Goal: Task Accomplishment & Management: Use online tool/utility

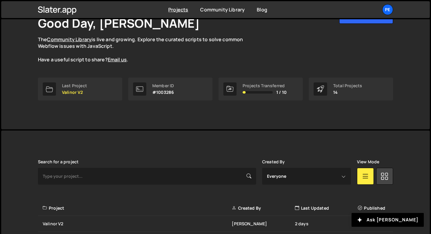
scroll to position [81, 0]
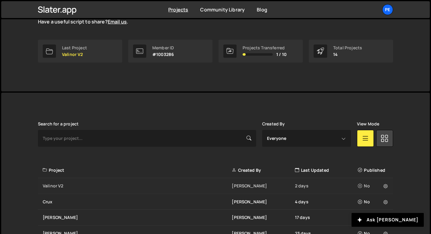
click at [95, 182] on div "Valinor V2 [PERSON_NAME] 2 days No" at bounding box center [215, 186] width 355 height 16
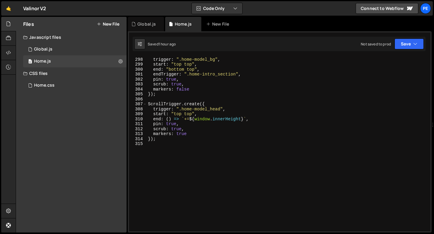
scroll to position [1476, 0]
click at [151, 154] on div "ScrollTrigger . create ({ trigger : ".home-model_bg" , start : "top top" , end …" at bounding box center [287, 144] width 281 height 185
paste textarea "});"
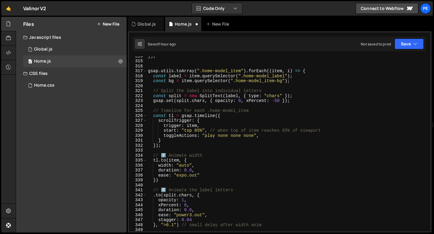
scroll to position [1558, 0]
click at [191, 171] on div "}) ; gsap . utils . toArray ( ".home-model_item" ) . forEach (( item , i ) => {…" at bounding box center [287, 146] width 281 height 185
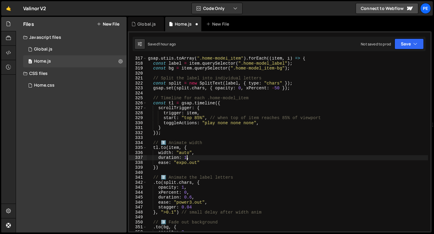
scroll to position [1571, 0]
click at [189, 163] on div "gsap . utils . toArray ( ".home-model_item" ) . forEach (( item , i ) => { cons…" at bounding box center [287, 148] width 281 height 185
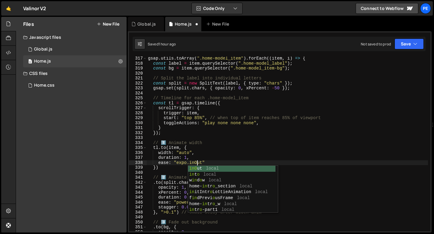
scroll to position [0, 3]
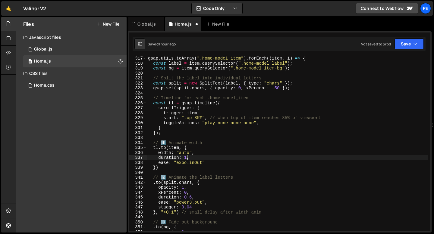
click at [186, 156] on div "gsap . utils . toArray ( ".home-model_item" ) . forEach (( item , i ) => { cons…" at bounding box center [287, 148] width 281 height 185
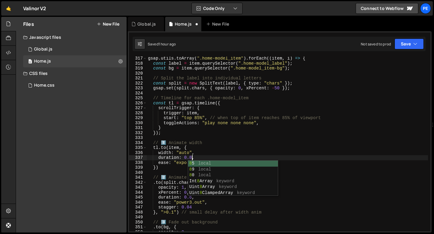
click at [198, 156] on div "gsap . utils . toArray ( ".home-model_item" ) . forEach (( item , i ) => { cons…" at bounding box center [287, 148] width 281 height 185
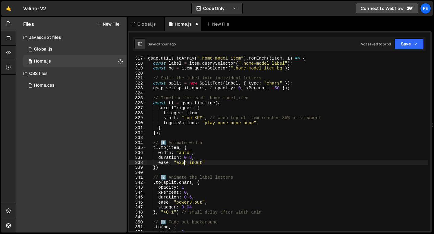
click at [183, 164] on div "gsap . utils . toArray ( ".home-model_item" ) . forEach (( item , i ) => { cons…" at bounding box center [287, 148] width 281 height 185
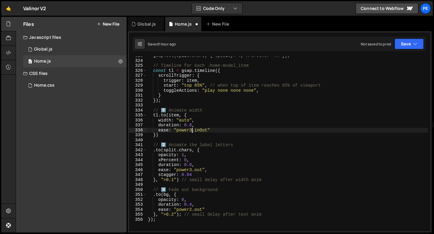
click at [192, 169] on div "gsap . set ( split . chars , { opacity : 0 , xPercent : - 50 }) ; // Timeline f…" at bounding box center [287, 145] width 281 height 185
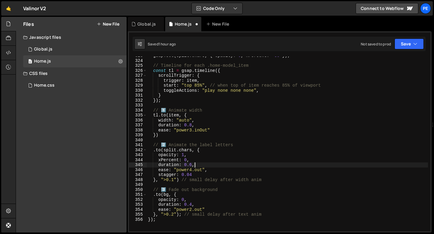
click at [198, 165] on div "gsap . set ( split . chars , { opacity : 0 , xPercent : - 50 }) ; // Timeline f…" at bounding box center [287, 145] width 281 height 185
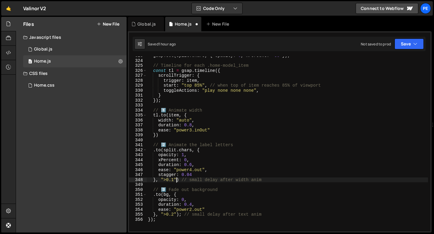
click at [176, 180] on div "gsap . set ( split . chars , { opacity : 0 , xPercent : - 50 }) ; // Timeline f…" at bounding box center [287, 145] width 281 height 185
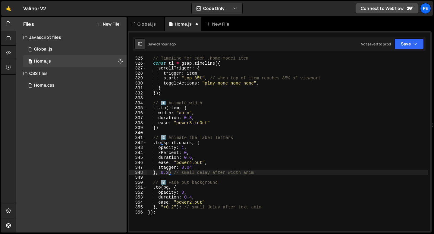
scroll to position [1614, 0]
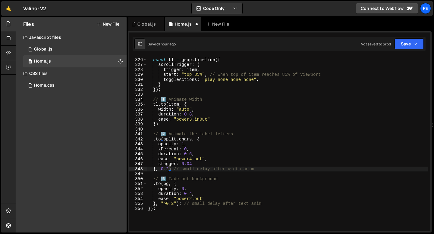
click at [175, 205] on div "// Timeline for each .home-model_item const tl = gsap . timeline ({ scrollTrigg…" at bounding box center [287, 144] width 281 height 185
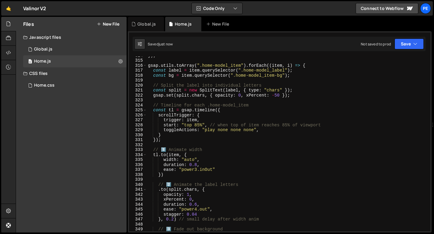
scroll to position [1559, 0]
click at [186, 105] on div "}) ; gsap . utils . toArray ( ".home-model_item" ) . forEach (( item , i ) => {…" at bounding box center [287, 145] width 281 height 185
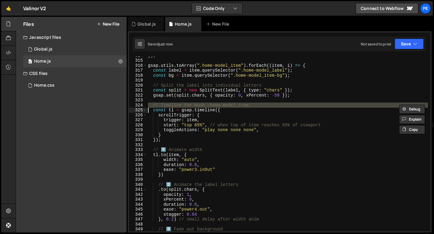
click at [186, 105] on div "}) ; gsap . utils . toArray ( ".home-model_item" ) . forEach (( item , i ) => {…" at bounding box center [287, 145] width 281 height 185
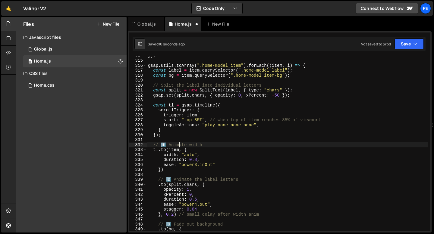
click at [178, 145] on div "}) ; gsap . utils . toArray ( ".home-model_item" ) . forEach (( item , i ) => {…" at bounding box center [287, 145] width 281 height 185
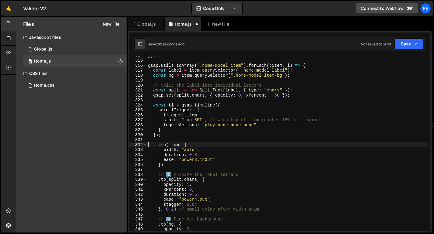
click at [180, 175] on div "}) ; gsap . utils . toArray ( ".home-model_item" ) . forEach (( item , i ) => {…" at bounding box center [287, 145] width 281 height 185
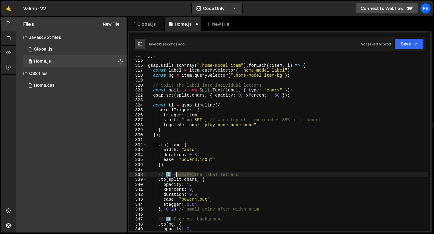
click at [180, 175] on div "}) ; gsap . utils . toArray ( ".home-model_item" ) . forEach (( item , i ) => {…" at bounding box center [287, 145] width 281 height 185
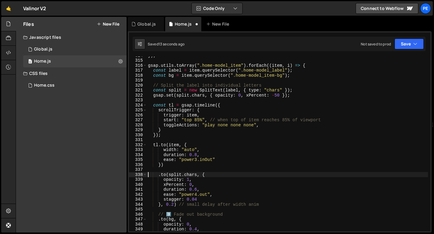
scroll to position [1577, 0]
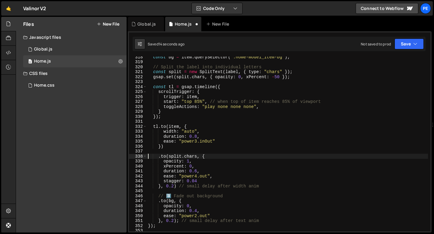
click at [184, 197] on div "const bg = item . querySelector ( ".home-model_item-bg" ) ; // Split the label …" at bounding box center [287, 147] width 281 height 185
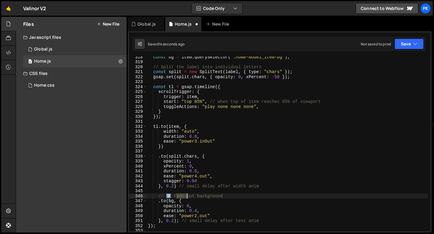
click at [184, 197] on div "const bg = item . querySelector ( ".home-model_item-bg" ) ; // Split the label …" at bounding box center [287, 147] width 281 height 185
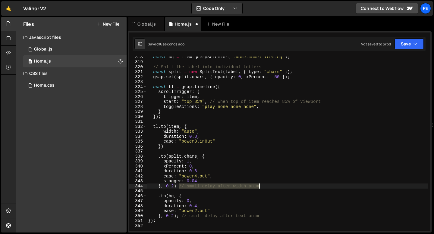
drag, startPoint x: 179, startPoint y: 187, endPoint x: 276, endPoint y: 187, distance: 97.3
click at [276, 187] on div "const bg = item . querySelector ( ".home-model_item-bg" ) ; // Split the label …" at bounding box center [287, 147] width 281 height 185
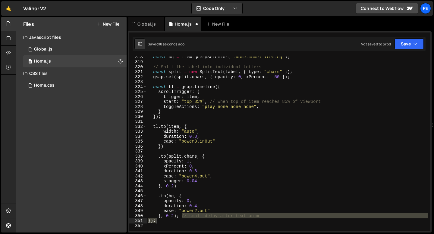
drag, startPoint x: 182, startPoint y: 216, endPoint x: 300, endPoint y: 220, distance: 118.4
click at [300, 220] on div "const bg = item . querySelector ( ".home-model_item-bg" ) ; // Split the label …" at bounding box center [287, 147] width 281 height 185
click at [262, 217] on div "const bg = item . querySelector ( ".home-model_item-bg" ) ; // Split the label …" at bounding box center [287, 144] width 281 height 175
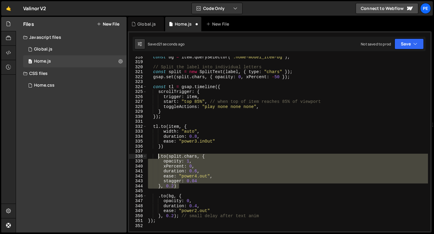
drag, startPoint x: 178, startPoint y: 186, endPoint x: 158, endPoint y: 155, distance: 36.8
click at [158, 155] on div "const bg = item . querySelector ( ".home-model_item-bg" ) ; // Split the label …" at bounding box center [287, 147] width 281 height 185
paste textarea "}, 0.2)"
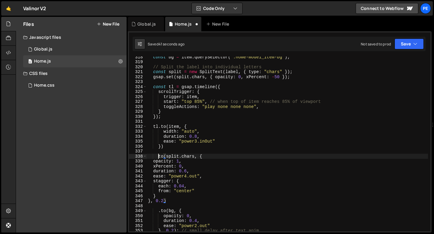
click at [159, 157] on div "const bg = item . querySelector ( ".home-model_item-bg" ) ; // Split the label …" at bounding box center [287, 147] width 281 height 185
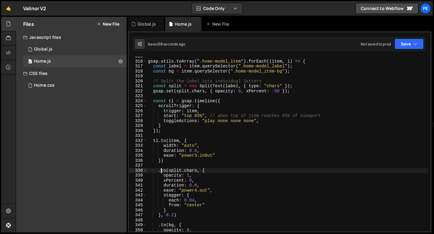
scroll to position [1544, 0]
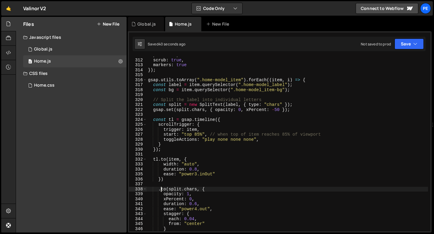
click at [164, 158] on div "pin : true , scrub : true , markers : true }) ; gsap . utils . toArray ( ".home…" at bounding box center [287, 145] width 281 height 185
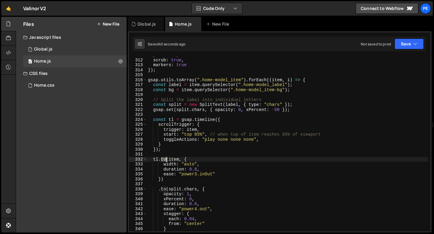
click at [164, 158] on div "pin : true , scrub : true , markers : true }) ; gsap . utils . toArray ( ".home…" at bounding box center [287, 145] width 281 height 185
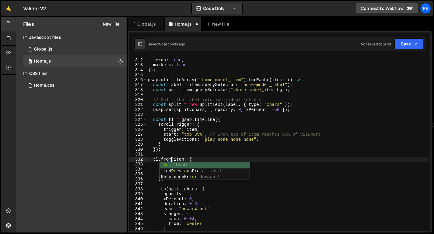
scroll to position [0, 2]
type textarea "tl.to(item, {"
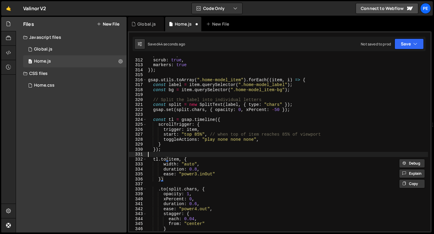
click at [190, 153] on div "pin : true , scrub : true , markers : true }) ; gsap . utils . toArray ( ".home…" at bounding box center [287, 145] width 281 height 185
click at [168, 181] on div "pin : true , scrub : true , markers : true }) ; gsap . utils . toArray ( ".home…" at bounding box center [287, 145] width 281 height 185
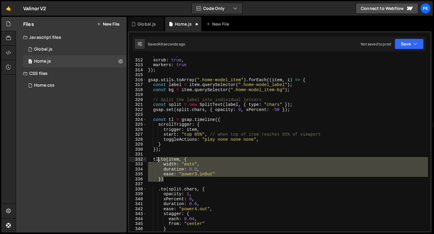
drag, startPoint x: 168, startPoint y: 181, endPoint x: 159, endPoint y: 160, distance: 22.8
click at [159, 160] on div "pin : true , scrub : true , markers : true }) ; gsap . utils . toArray ( ".home…" at bounding box center [287, 145] width 281 height 185
paste textarea ")"
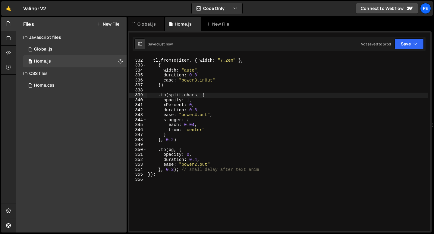
scroll to position [1644, 0]
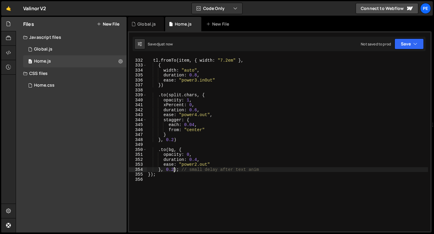
click at [173, 170] on div "tl . fromTo ( item , { width : "7.2em" } , { width : "auto" , duration : 0.8 , …" at bounding box center [287, 145] width 281 height 185
click at [197, 161] on div "tl . fromTo ( item , { width : "7.2em" } , { width : "auto" , duration : 0.8 , …" at bounding box center [287, 145] width 281 height 185
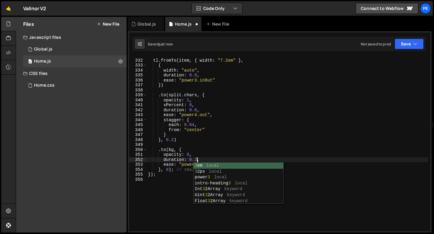
scroll to position [0, 3]
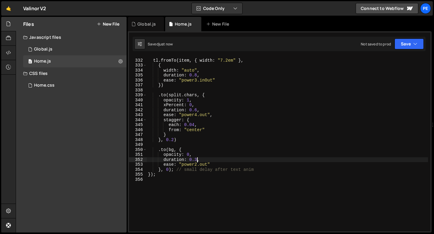
click at [174, 140] on div "tl . fromTo ( item , { width : "7.2em" } , { width : "auto" , duration : 0.8 , …" at bounding box center [287, 145] width 281 height 185
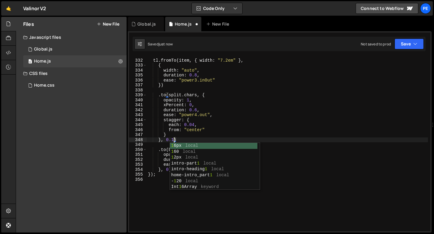
scroll to position [0, 2]
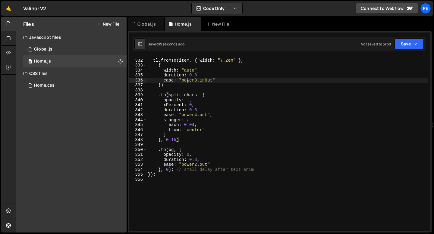
click at [187, 83] on div "tl . fromTo ( item , { width : "7.2em" } , { width : "auto" , duration : 0.8 , …" at bounding box center [287, 145] width 281 height 185
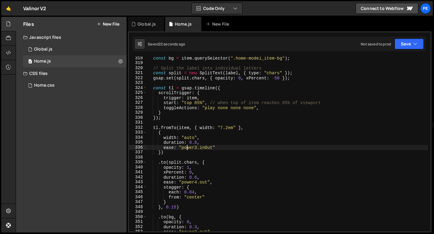
scroll to position [1576, 0]
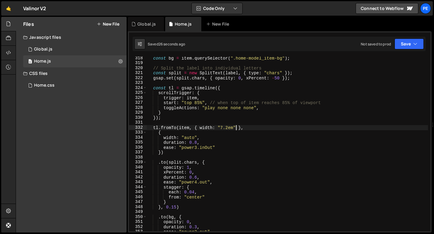
click at [235, 126] on div "const bg = item . querySelector ( ".home-model_item-bg" ) ; // Split the label …" at bounding box center [287, 148] width 281 height 185
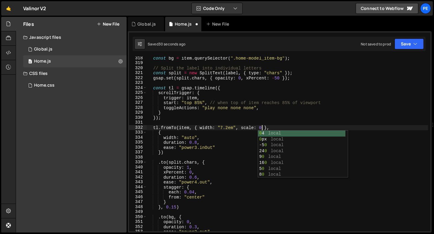
scroll to position [0, 8]
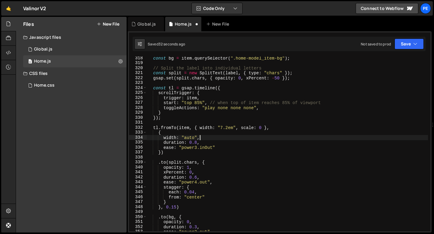
click at [203, 139] on div "const bg = item . querySelector ( ".home-model_item-bg" ) ; // Split the label …" at bounding box center [287, 148] width 281 height 185
type textarea "width: "auto","
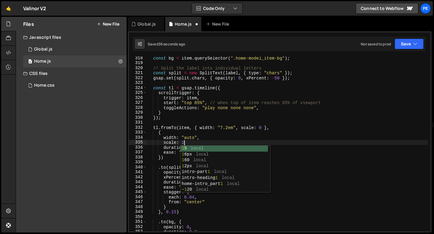
scroll to position [0, 2]
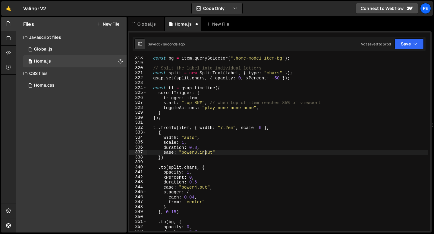
click at [206, 153] on div "const bg = item . querySelector ( ".home-model_item-bg" ) ; // Split the label …" at bounding box center [287, 148] width 281 height 185
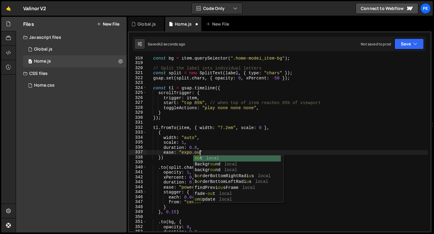
scroll to position [0, 4]
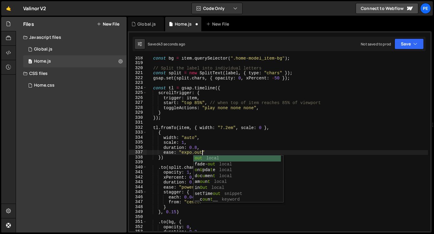
click at [197, 147] on div "const bg = item . querySelector ( ".home-model_item-bg" ) ; // Split the label …" at bounding box center [287, 148] width 281 height 185
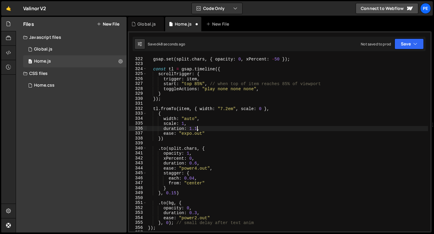
scroll to position [1595, 0]
click at [186, 139] on div "gsap . set ( split . chars , { opacity : 0 , xPercent : - 50 }) ; const tl = gs…" at bounding box center [287, 149] width 281 height 185
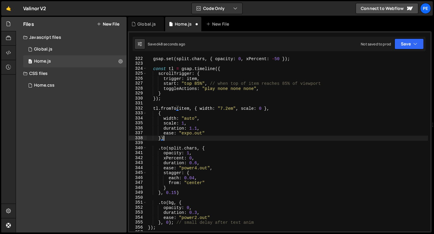
scroll to position [1603, 0]
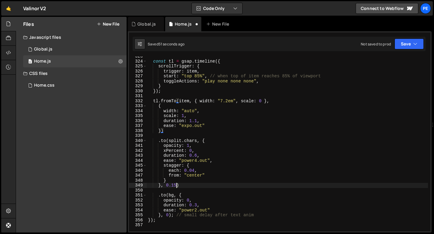
click at [176, 186] on div "const tl = gsap . timeline ({ scrollTrigger : { trigger : item , start : "top 8…" at bounding box center [287, 146] width 281 height 185
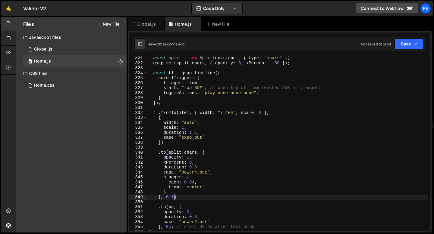
scroll to position [1591, 0]
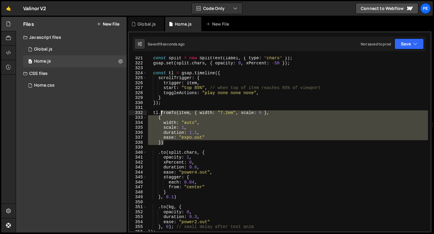
drag, startPoint x: 165, startPoint y: 142, endPoint x: 161, endPoint y: 114, distance: 28.1
click at [161, 114] on div "const split = new SplitText ( label , { type : "chars" }) ; gsap . set ( split …" at bounding box center [287, 148] width 281 height 185
drag, startPoint x: 159, startPoint y: 114, endPoint x: 166, endPoint y: 141, distance: 28.3
click at [166, 141] on div "const split = new SplitText ( label , { type : "chars" }) ; gsap . set ( split …" at bounding box center [287, 148] width 281 height 185
type textarea "})"
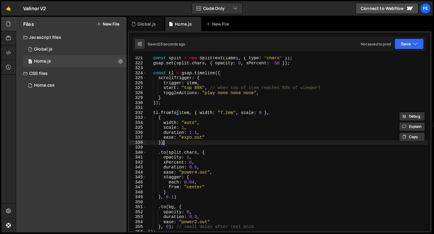
scroll to position [0, 0]
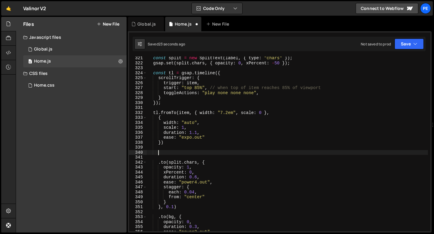
paste textarea "})"
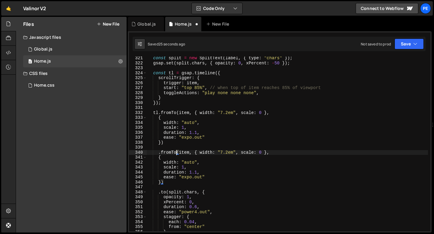
click at [176, 153] on div "const split = new SplitText ( label , { type : "chars" }) ; gsap . set ( split …" at bounding box center [287, 148] width 281 height 185
drag, startPoint x: 189, startPoint y: 152, endPoint x: 262, endPoint y: 153, distance: 72.6
click at [262, 154] on div "const split = new SplitText ( label , { type : "chars" }) ; gsap . set ( split …" at bounding box center [287, 148] width 281 height 185
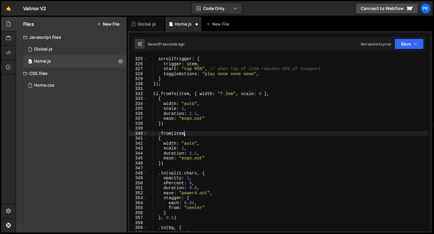
scroll to position [1610, 0]
click at [173, 143] on div "scrollTrigger : { trigger : item , start : "top 85%" , // when top of item reac…" at bounding box center [287, 149] width 281 height 185
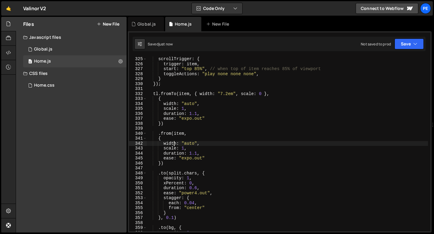
click at [173, 143] on div "scrollTrigger : { trigger : item , start : "top 85%" , // when top of item reac…" at bounding box center [287, 149] width 281 height 185
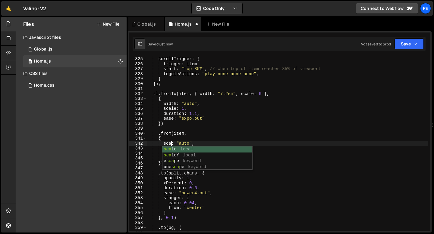
scroll to position [0, 2]
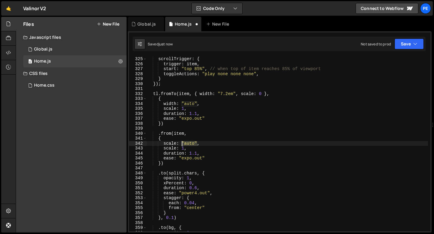
drag, startPoint x: 198, startPoint y: 143, endPoint x: 182, endPoint y: 143, distance: 16.0
click at [182, 143] on div "scrollTrigger : { trigger : item , start : "top 85%" , // when top of item reac…" at bounding box center [287, 149] width 281 height 185
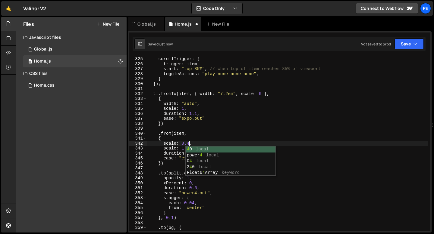
scroll to position [0, 3]
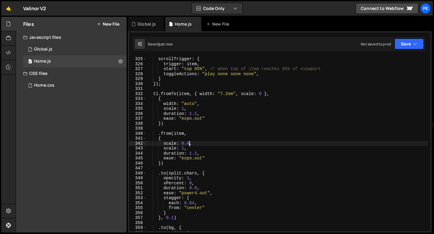
click at [188, 148] on div "scrollTrigger : { trigger : item , start : "top 85%" , // when top of item reac…" at bounding box center [287, 149] width 281 height 185
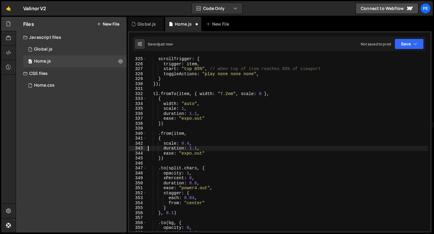
click at [197, 148] on div "scrollTrigger : { trigger : item , start : "top 85%" , // when top of item reac…" at bounding box center [287, 149] width 281 height 185
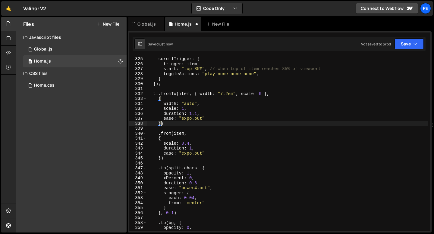
click at [161, 124] on div "scrollTrigger : { trigger : item , start : "top 85%" , // when top of item reac…" at bounding box center [287, 149] width 281 height 185
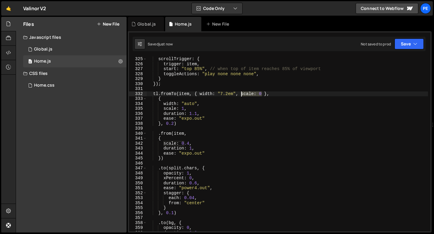
drag, startPoint x: 262, startPoint y: 93, endPoint x: 240, endPoint y: 94, distance: 21.7
click at [240, 94] on div "scrollTrigger : { trigger : item , start : "top 85%" , // when top of item reac…" at bounding box center [287, 149] width 281 height 185
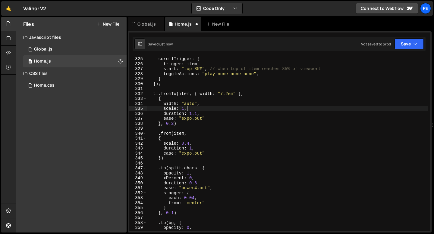
click at [195, 106] on div "scrollTrigger : { trigger : item , start : "top 85%" , // when top of item reac…" at bounding box center [287, 149] width 281 height 185
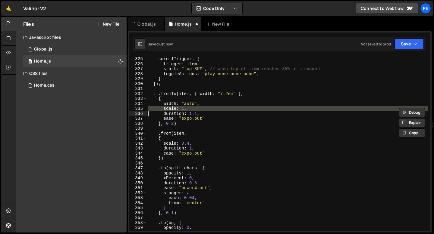
click at [195, 106] on div "scrollTrigger : { trigger : item , start : "top 85%" , // when top of item reac…" at bounding box center [287, 149] width 281 height 185
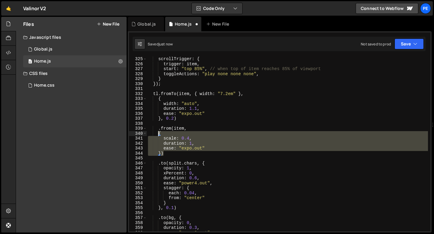
drag, startPoint x: 167, startPoint y: 154, endPoint x: 158, endPoint y: 131, distance: 24.7
click at [158, 131] on div "scrollTrigger : { trigger : item , start : "top 85%" , // when top of item reac…" at bounding box center [287, 149] width 281 height 185
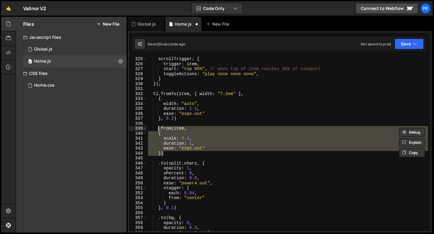
click at [201, 133] on div "scrollTrigger : { trigger : item , start : "top 85%" , // when top of item reac…" at bounding box center [287, 144] width 281 height 175
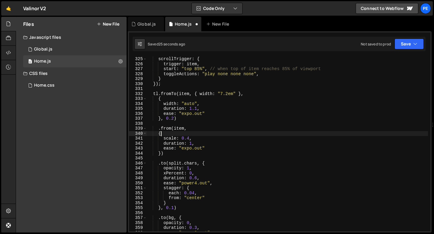
scroll to position [0, 1]
click at [192, 144] on div "scrollTrigger : { trigger : item , start : "top 85%" , // when top of item reac…" at bounding box center [287, 149] width 281 height 185
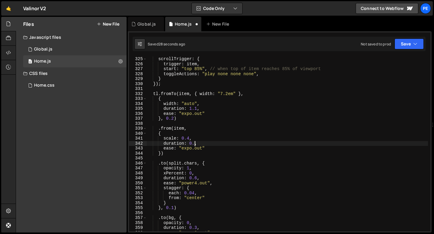
scroll to position [0, 3]
click at [189, 127] on div "scrollTrigger : { trigger : item , start : "top 85%" , // when top of item reac…" at bounding box center [287, 149] width 281 height 185
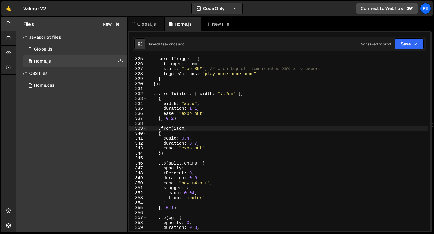
scroll to position [0, 2]
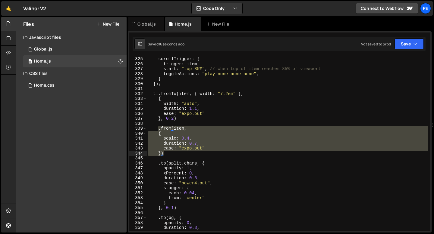
drag, startPoint x: 157, startPoint y: 129, endPoint x: 178, endPoint y: 152, distance: 30.9
click at [178, 152] on div "scrollTrigger : { trigger : item , start : "top 85%" , // when top of item reac…" at bounding box center [287, 149] width 281 height 185
type textarea "ease: "expo.out" })"
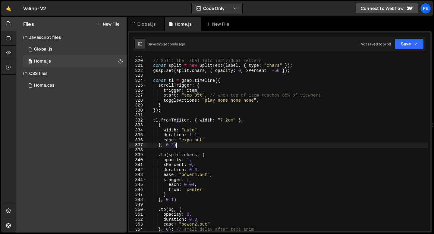
scroll to position [1584, 0]
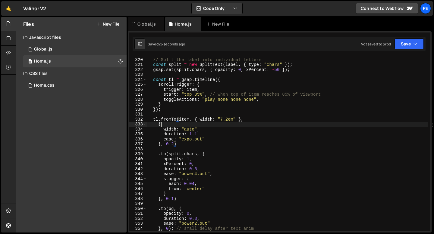
click at [176, 125] on div "// Split the label into individual letters const split = new SplitText ( label …" at bounding box center [287, 144] width 281 height 185
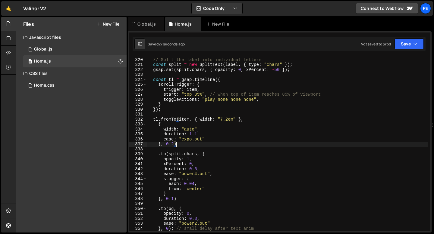
click at [178, 144] on div "// Split the label into individual letters const split = new SplitText ( label …" at bounding box center [287, 144] width 281 height 185
click at [170, 123] on div "// Split the label into individual letters const split = new SplitText ( label …" at bounding box center [287, 144] width 281 height 185
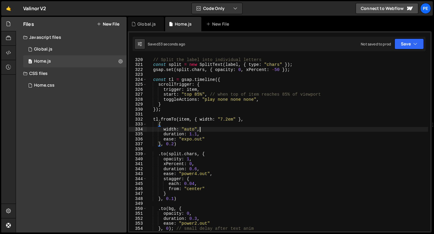
click at [202, 129] on div "// Split the label into individual letters const split = new SplitText ( label …" at bounding box center [287, 144] width 281 height 185
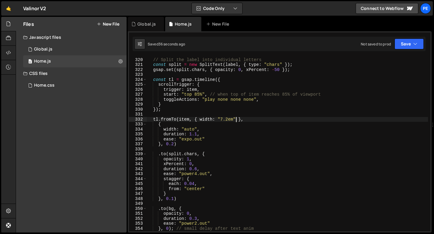
click at [236, 118] on div "// Split the label into individual letters const split = new SplitText ( label …" at bounding box center [287, 144] width 281 height 185
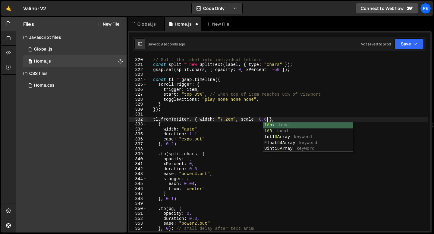
scroll to position [0, 8]
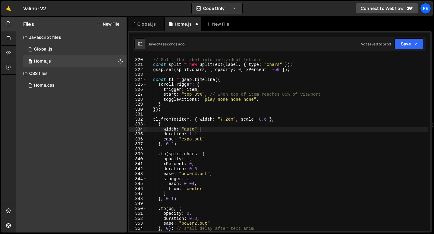
click at [201, 129] on div "// Split the label into individual letters const split = new SplitText ( label …" at bounding box center [287, 144] width 281 height 185
type textarea "width: "auto","
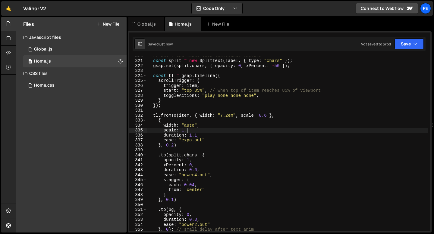
scroll to position [1597, 0]
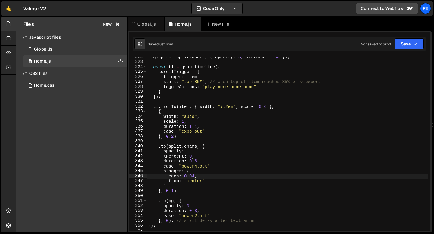
click at [195, 176] on div "gsap . set ( split . chars , { opacity : 0 , xPercent : - 50 }) ; const tl = gs…" at bounding box center [287, 147] width 281 height 185
click at [176, 177] on div "gsap . set ( split . chars , { opacity : 0 , xPercent : - 50 }) ; const tl = gs…" at bounding box center [287, 147] width 281 height 185
click at [199, 175] on div "gsap . set ( split . chars , { opacity : 0 , xPercent : - 50 }) ; const tl = gs…" at bounding box center [287, 147] width 281 height 185
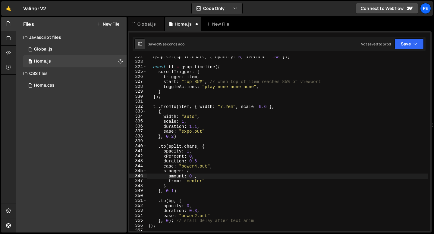
scroll to position [0, 3]
click at [174, 177] on div "gsap . set ( split . chars , { opacity : 0 , xPercent : - 50 }) ; const tl = gs…" at bounding box center [287, 147] width 281 height 185
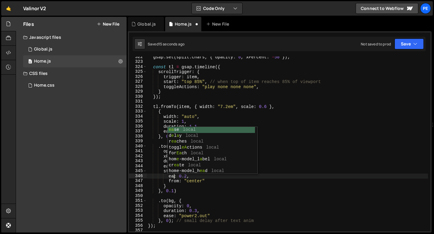
scroll to position [0, 2]
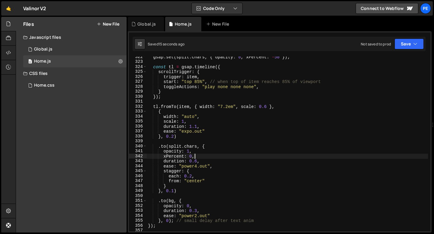
click at [195, 157] on div "gsap . set ( split . chars , { opacity : 0 , xPercent : - 50 }) ; const tl = gs…" at bounding box center [287, 147] width 281 height 185
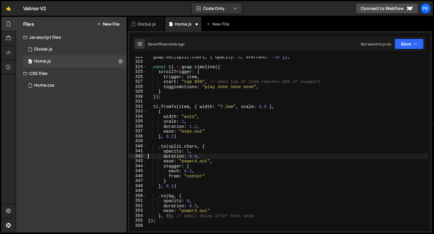
click at [192, 172] on div "gsap . set ( split . chars , { opacity : 0 , xPercent : - 50 }) ; const tl = gs…" at bounding box center [287, 147] width 281 height 185
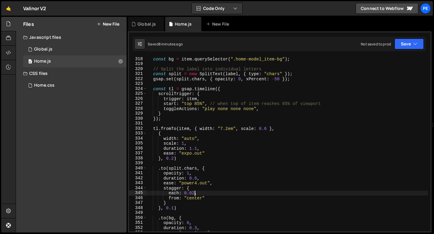
scroll to position [1572, 0]
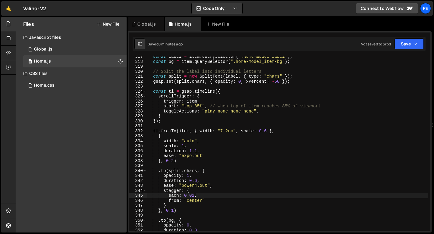
click at [199, 107] on div "const label = item . querySelector ( ".home-model_label" ) ; const bg = item . …" at bounding box center [287, 146] width 281 height 185
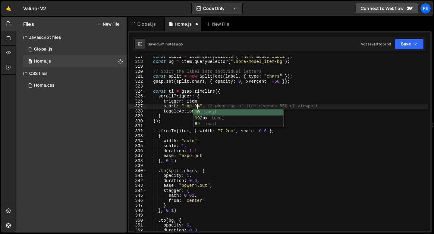
scroll to position [0, 3]
click at [194, 135] on div "const label = item . querySelector ( ".home-model_label" ) ; const bg = item . …" at bounding box center [287, 146] width 281 height 185
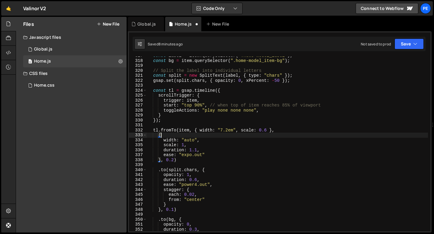
scroll to position [1584, 0]
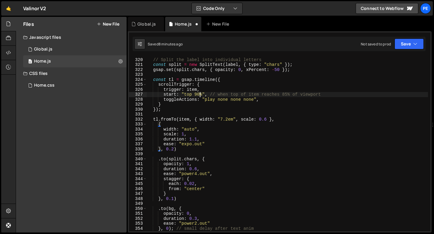
click at [198, 94] on div "// Split the label into individual letters const split = new SplitText ( label …" at bounding box center [287, 144] width 281 height 185
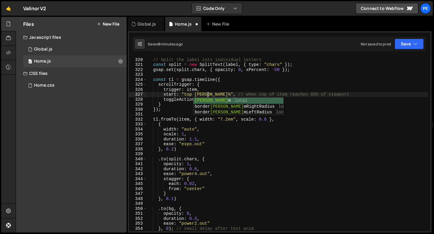
scroll to position [0, 4]
click at [182, 111] on div "// Split the label into individual letters const split = new SplitText ( label …" at bounding box center [287, 144] width 281 height 185
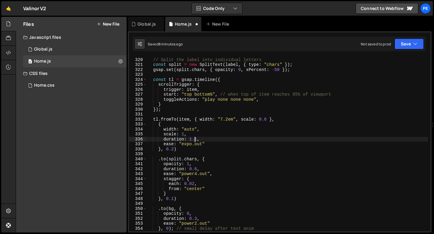
click at [195, 138] on div "// Split the label into individual letters const split = new SplitText ( label …" at bounding box center [287, 144] width 281 height 185
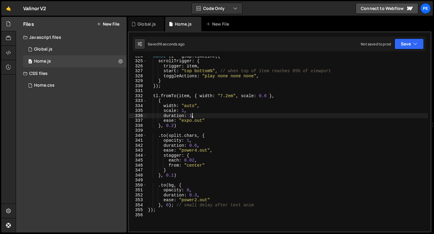
scroll to position [1598, 0]
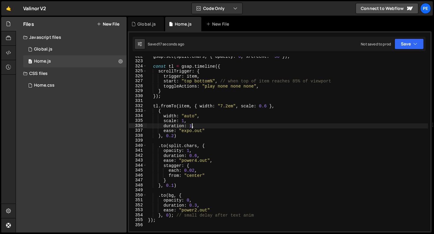
click at [212, 82] on div "gsap . set ( split . chars , { opacity : 0 , xPercent : - 50 }) ; const tl = gs…" at bounding box center [287, 146] width 281 height 185
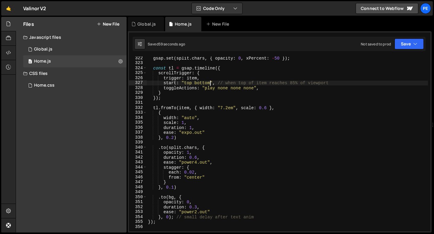
scroll to position [1596, 0]
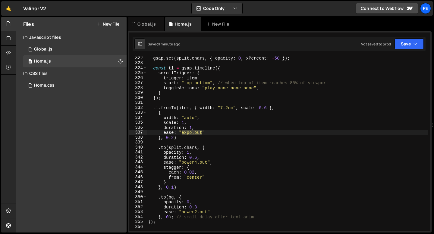
drag, startPoint x: 201, startPoint y: 133, endPoint x: 182, endPoint y: 133, distance: 19.3
click at [182, 133] on div "gsap . set ( split . chars , { opacity : 0 , xPercent : - 50 }) ; const tl = gs…" at bounding box center [287, 148] width 281 height 185
paste textarea "back.out(1.7)"
click at [192, 128] on div "gsap . set ( split . chars , { opacity : 0 , xPercent : - 50 }) ; const tl = gs…" at bounding box center [287, 148] width 281 height 185
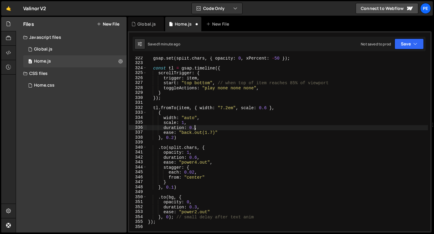
scroll to position [0, 3]
click at [212, 133] on div "gsap . set ( split . chars , { opacity : 0 , xPercent : - 50 }) ; const tl = gs…" at bounding box center [287, 148] width 281 height 185
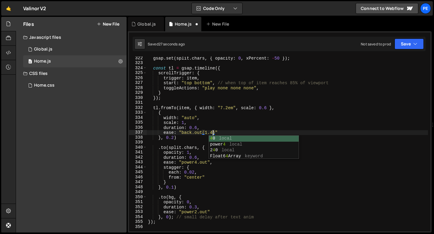
scroll to position [0, 4]
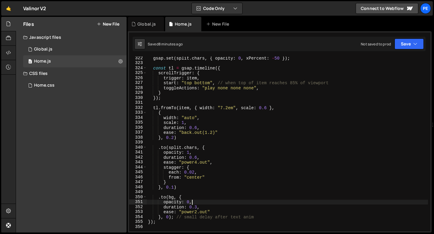
click at [192, 203] on div "gsap . set ( split . chars , { opacity : 0 , xPercent : - 50 }) ; const tl = gs…" at bounding box center [287, 148] width 281 height 185
click at [165, 198] on div "gsap . set ( split . chars , { opacity : 0 , xPercent : - 50 }) ; const tl = gs…" at bounding box center [287, 148] width 281 height 185
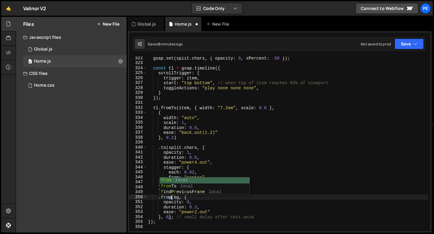
scroll to position [0, 2]
click at [190, 202] on div "gsap . set ( split . chars , { opacity : 0 , xPercent : - 50 }) ; const tl = gs…" at bounding box center [287, 148] width 281 height 185
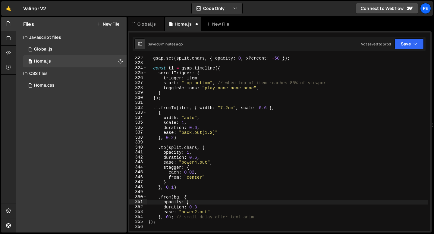
type textarea "opacity: 1,"
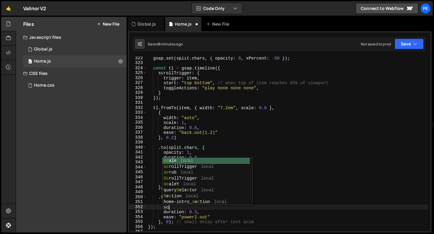
scroll to position [0, 1]
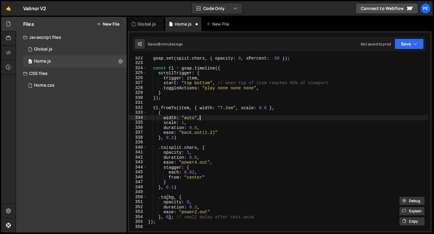
click at [204, 119] on div "gsap . set ( split . chars , { opacity : 0 , xPercent : - 50 }) ; const tl = gs…" at bounding box center [287, 148] width 281 height 185
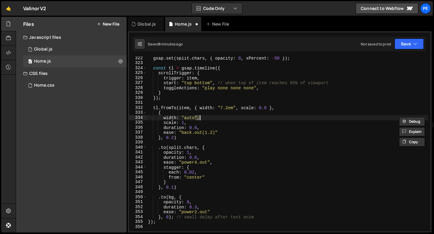
click at [204, 119] on div "gsap . set ( split . chars , { opacity : 0 , xPercent : - 50 }) ; const tl = gs…" at bounding box center [287, 148] width 281 height 185
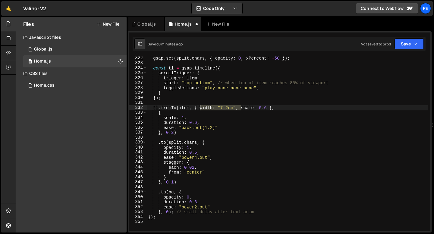
drag, startPoint x: 242, startPoint y: 107, endPoint x: 198, endPoint y: 106, distance: 43.1
click at [198, 106] on div "gsap . set ( split . chars , { opacity : 0 , xPercent : - 50 }) ; const tl = gs…" at bounding box center [287, 148] width 281 height 185
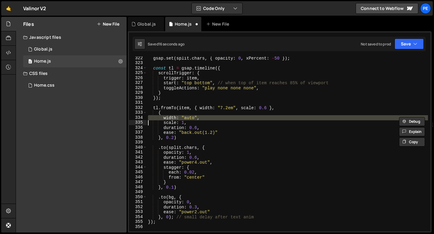
click at [187, 122] on div "gsap . set ( split . chars , { opacity : 0 , xPercent : - 50 }) ; const tl = gs…" at bounding box center [287, 148] width 281 height 185
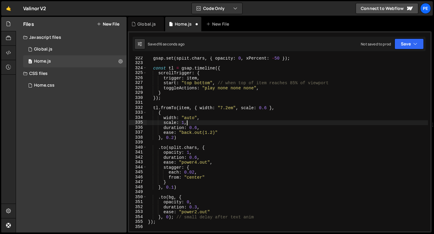
click at [187, 122] on div "gsap . set ( split . chars , { opacity : 0 , xPercent : - 50 }) ; const tl = gs…" at bounding box center [287, 148] width 281 height 185
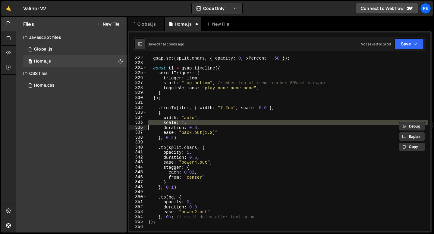
click at [187, 122] on div "gsap . set ( split . chars , { opacity : 0 , xPercent : - 50 }) ; const tl = gs…" at bounding box center [287, 148] width 281 height 185
click at [267, 107] on div "gsap . set ( split . chars , { opacity : 0 , xPercent : - 50 }) ; const tl = gs…" at bounding box center [287, 148] width 281 height 185
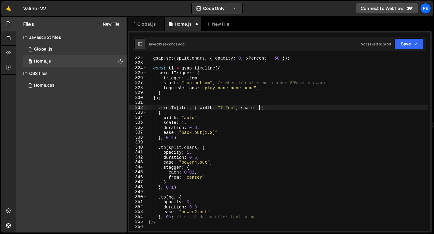
scroll to position [0, 8]
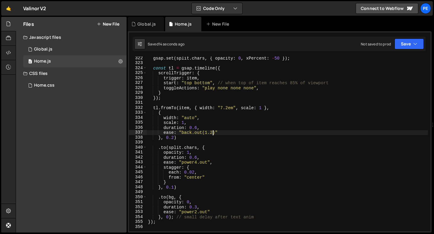
click at [212, 133] on div "gsap . set ( split . chars , { opacity : 0 , xPercent : - 50 }) ; const tl = gs…" at bounding box center [287, 148] width 281 height 185
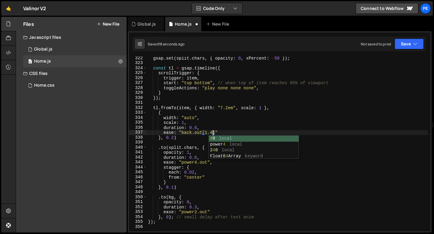
click at [173, 136] on div "gsap . set ( split . chars , { opacity : 0 , xPercent : - 50 }) ; const tl = gs…" at bounding box center [287, 148] width 281 height 185
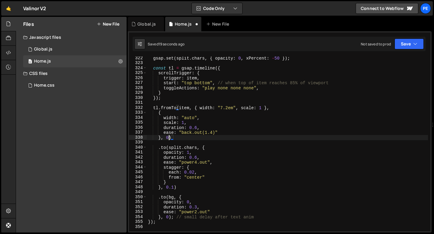
scroll to position [0, 1]
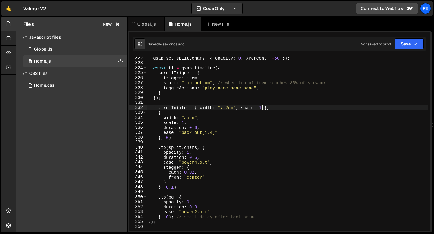
click at [262, 108] on div "gsap . set ( split . chars , { opacity : 0 , xPercent : - 50 }) ; const tl = gs…" at bounding box center [287, 148] width 281 height 185
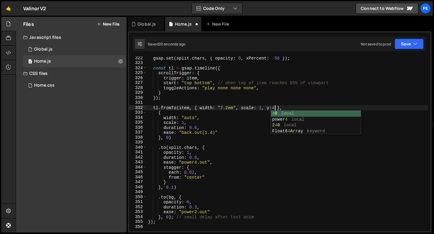
scroll to position [0, 9]
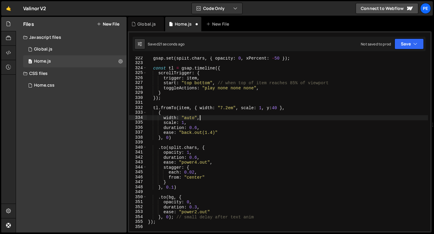
click at [208, 117] on div "gsap . set ( split . chars , { opacity : 0 , xPercent : - 50 }) ; const tl = gs…" at bounding box center [287, 148] width 281 height 185
type textarea "width: "auto","
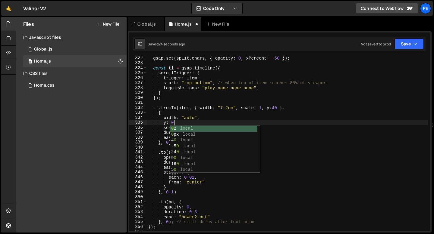
scroll to position [0, 2]
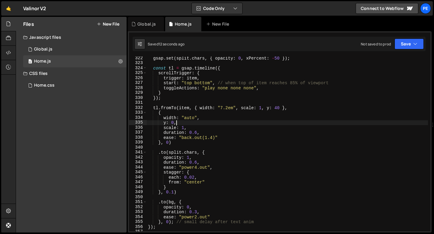
click at [169, 142] on div "gsap . set ( split . chars , { opacity : 0 , xPercent : - 50 }) ; const tl = gs…" at bounding box center [287, 148] width 281 height 185
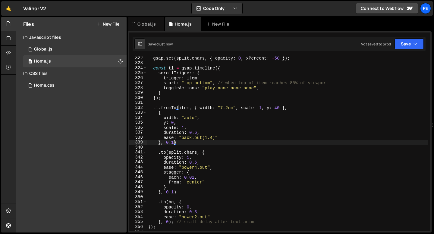
type textarea "}, 0.1)"
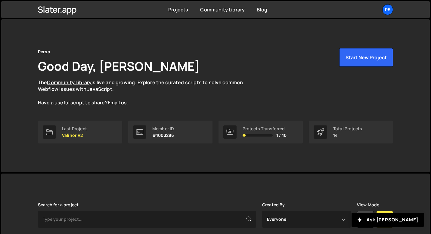
scroll to position [165, 0]
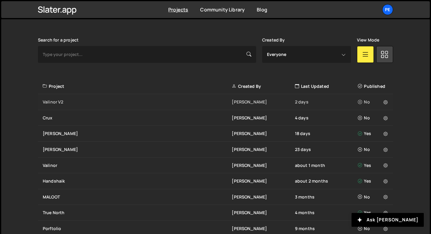
click at [85, 96] on div "Valinor V2 [PERSON_NAME] 2 days No" at bounding box center [215, 102] width 355 height 16
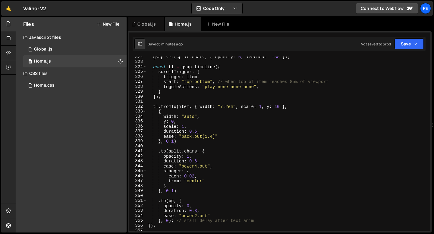
scroll to position [1597, 0]
click at [200, 83] on div "gsap . set ( split . chars , { opacity : 0 , xPercent : - 50 }) ; const tl = gs…" at bounding box center [287, 147] width 281 height 185
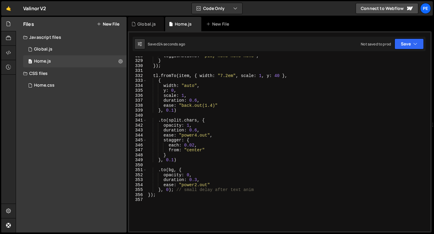
scroll to position [1628, 0]
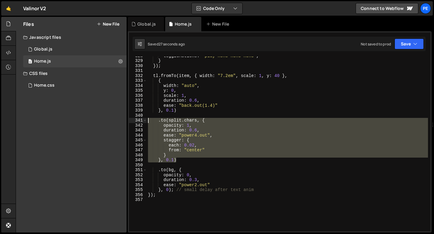
drag, startPoint x: 180, startPoint y: 160, endPoint x: 146, endPoint y: 122, distance: 50.6
click at [146, 122] on div "start: "top 95%", // when top of item reaches 85% of viewport 328 329 330 331 3…" at bounding box center [279, 144] width 301 height 175
type textarea ".to(split.chars, { opacity: 1,"
paste textarea
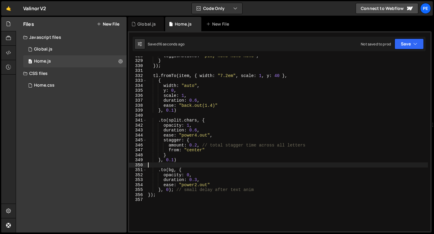
click at [197, 145] on div "toggleActions : "play none none none" , } }) ; tl . fromTo ( item , { width : "…" at bounding box center [287, 145] width 281 height 185
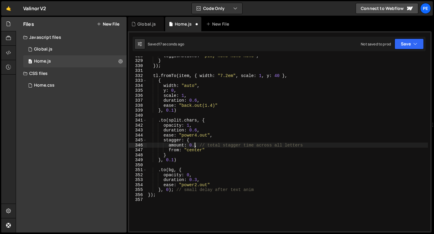
scroll to position [0, 3]
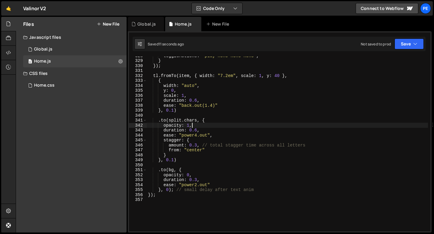
click at [197, 126] on div "toggleActions : "play none none none" , } }) ; tl . fromTo ( item , { width : "…" at bounding box center [287, 145] width 281 height 185
type textarea "opacity: 1,"
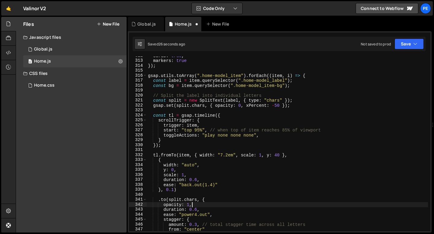
scroll to position [1549, 0]
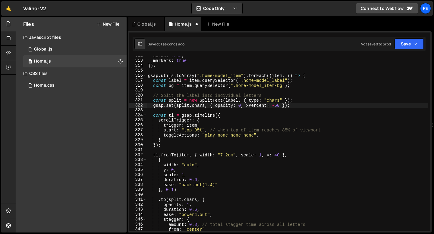
click at [250, 105] on div "scrub : true , markers : true }) ; gsap . utils . toArray ( ".home-model_item" …" at bounding box center [287, 145] width 281 height 185
click at [251, 105] on div "scrub : true , markers : true }) ; gsap . utils . toArray ( ".home-model_item" …" at bounding box center [287, 145] width 281 height 185
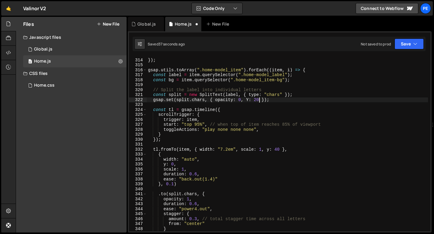
scroll to position [1554, 0]
click at [249, 99] on div "markers : true }) ; gsap . utils . toArray ( ".home-model_item" ) . forEach (( …" at bounding box center [287, 145] width 281 height 185
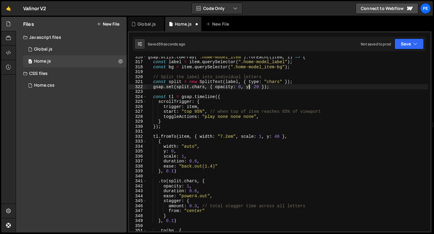
scroll to position [1571, 0]
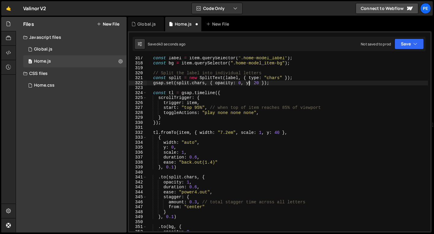
click at [198, 181] on div "const label = item . querySelector ( ".home-model_label" ) ; const bg = item . …" at bounding box center [287, 148] width 281 height 185
type textarea "opacity: 1,"
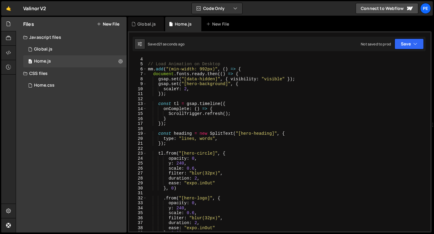
scroll to position [28, 0]
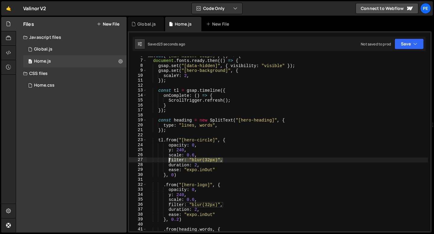
drag, startPoint x: 223, startPoint y: 160, endPoint x: 169, endPoint y: 160, distance: 53.9
click at [169, 160] on div "mm . add ( "(min-width: 992px)" , ( ) => { document . fonts . ready . then (( )…" at bounding box center [287, 145] width 281 height 185
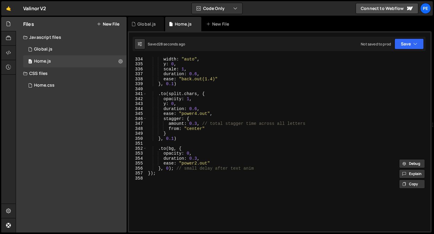
scroll to position [1578, 0]
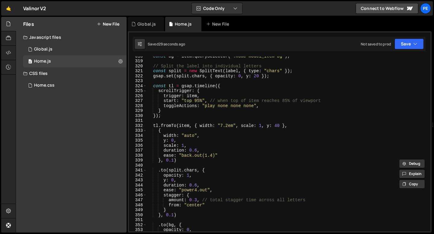
click at [175, 140] on div "const bg = item . querySelector ( ".home-model_item-bg" ) ; // Split the label …" at bounding box center [287, 146] width 281 height 185
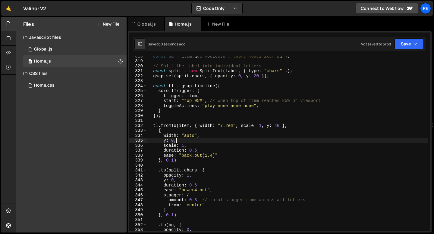
click at [175, 140] on div "const bg = item . querySelector ( ".home-model_item-bg" ) ; // Split the label …" at bounding box center [287, 146] width 281 height 185
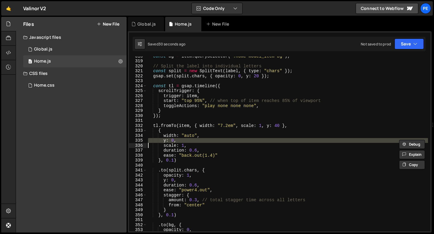
paste textarea "filter: "blur(32px)","
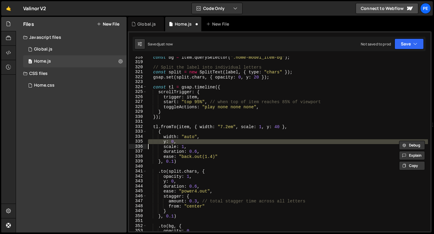
scroll to position [1577, 0]
click at [194, 176] on div "const bg = item . querySelector ( ".home-model_item-bg" ) ; // Split the label …" at bounding box center [287, 147] width 281 height 185
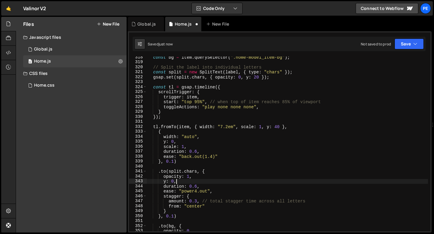
click at [181, 183] on div "const bg = item . querySelector ( ".home-model_item-bg" ) ; // Split the label …" at bounding box center [287, 147] width 281 height 185
paste textarea "filter: "blur(32px)","
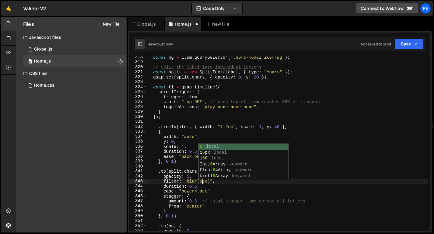
click at [178, 183] on div "const bg = item . querySelector ( ".home-model_item-bg" ) ; // Split the label …" at bounding box center [287, 147] width 281 height 185
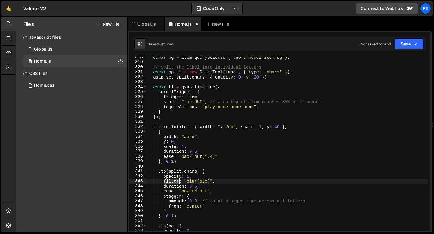
click at [178, 183] on div "const bg = item . querySelector ( ".home-model_item-bg" ) ; // Split the label …" at bounding box center [287, 147] width 281 height 185
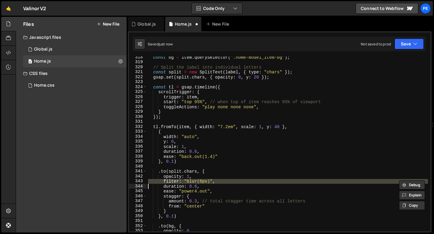
click at [249, 77] on div "const bg = item . querySelector ( ".home-model_item-bg" ) ; // Split the label …" at bounding box center [287, 147] width 281 height 185
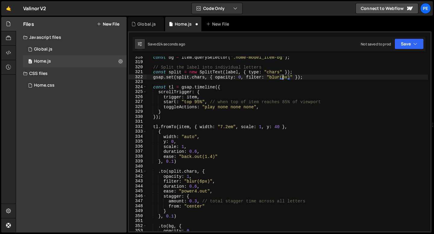
scroll to position [0, 10]
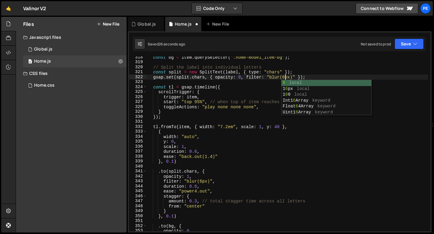
click at [202, 182] on div "const bg = item . querySelector ( ".home-model_item-bg" ) ; // Split the label …" at bounding box center [287, 147] width 281 height 185
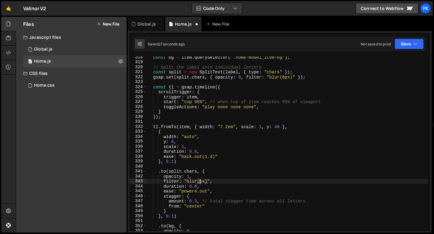
scroll to position [0, 4]
click at [197, 187] on div "const bg = item . querySelector ( ".home-model_item-bg" ) ; // Split the label …" at bounding box center [287, 147] width 281 height 185
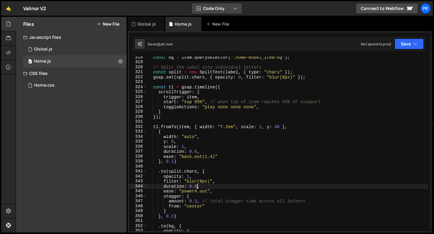
type textarea "duration: 0.8,"
